Goal: Find specific page/section: Find specific page/section

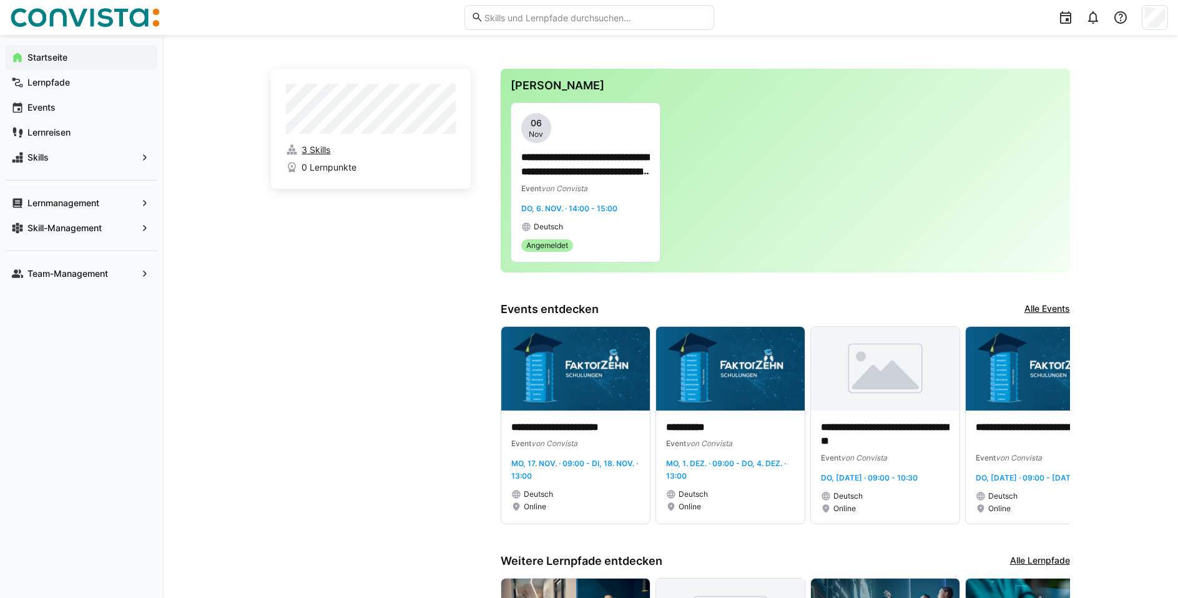
click at [313, 149] on span "3 Skills" at bounding box center [316, 150] width 29 height 12
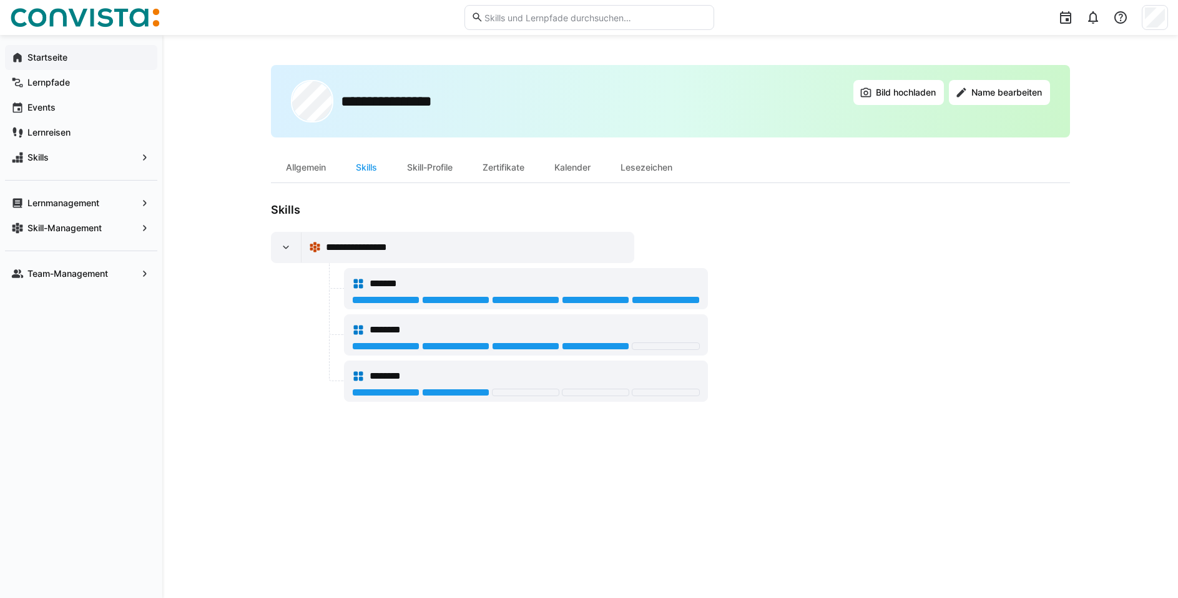
click at [0, 0] on app-navigation-label "Startseite" at bounding box center [0, 0] width 0 height 0
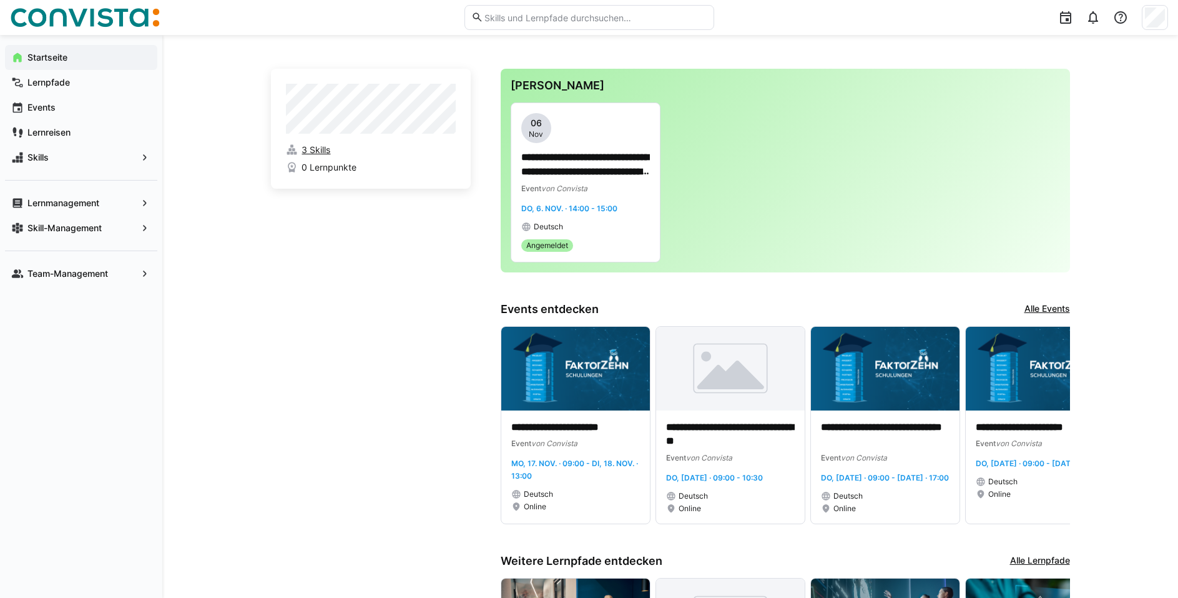
click at [316, 150] on span "3 Skills" at bounding box center [316, 150] width 29 height 12
